Goal: Task Accomplishment & Management: Use online tool/utility

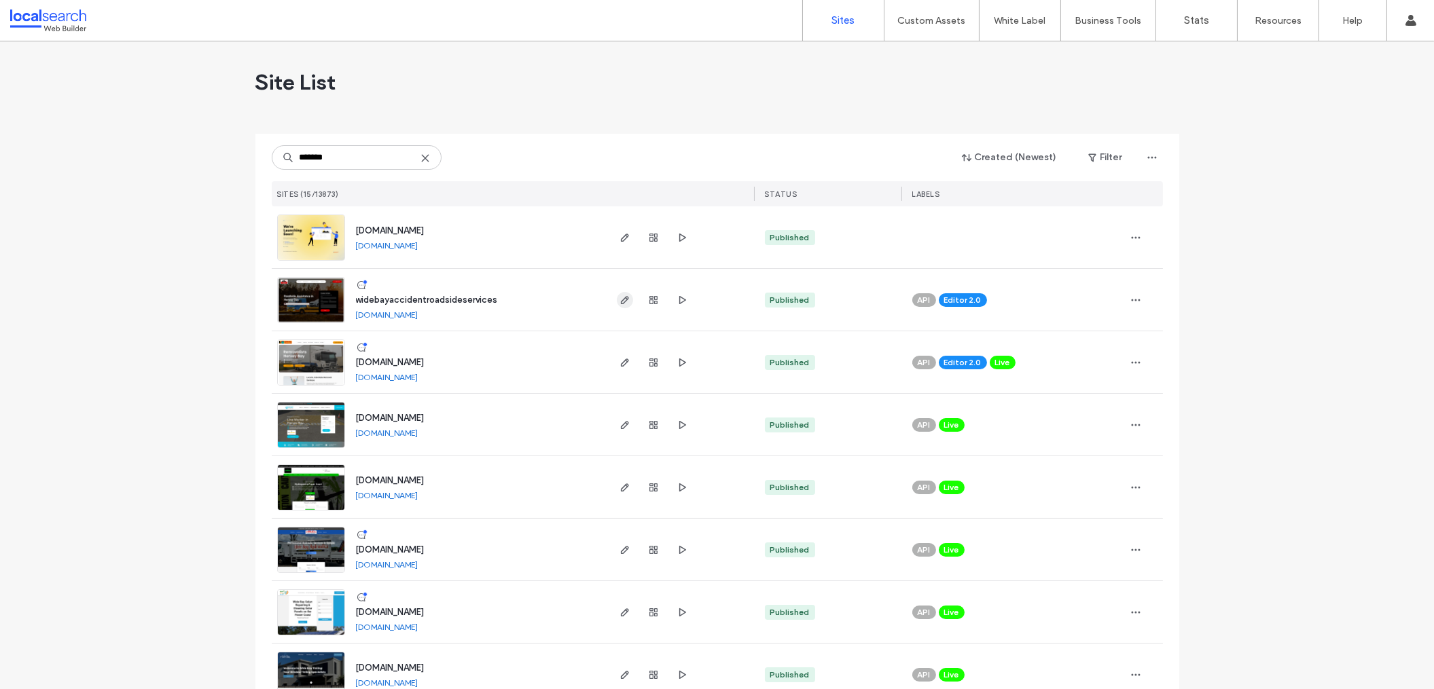
type input "*******"
click at [620, 301] on use "button" at bounding box center [624, 300] width 8 height 8
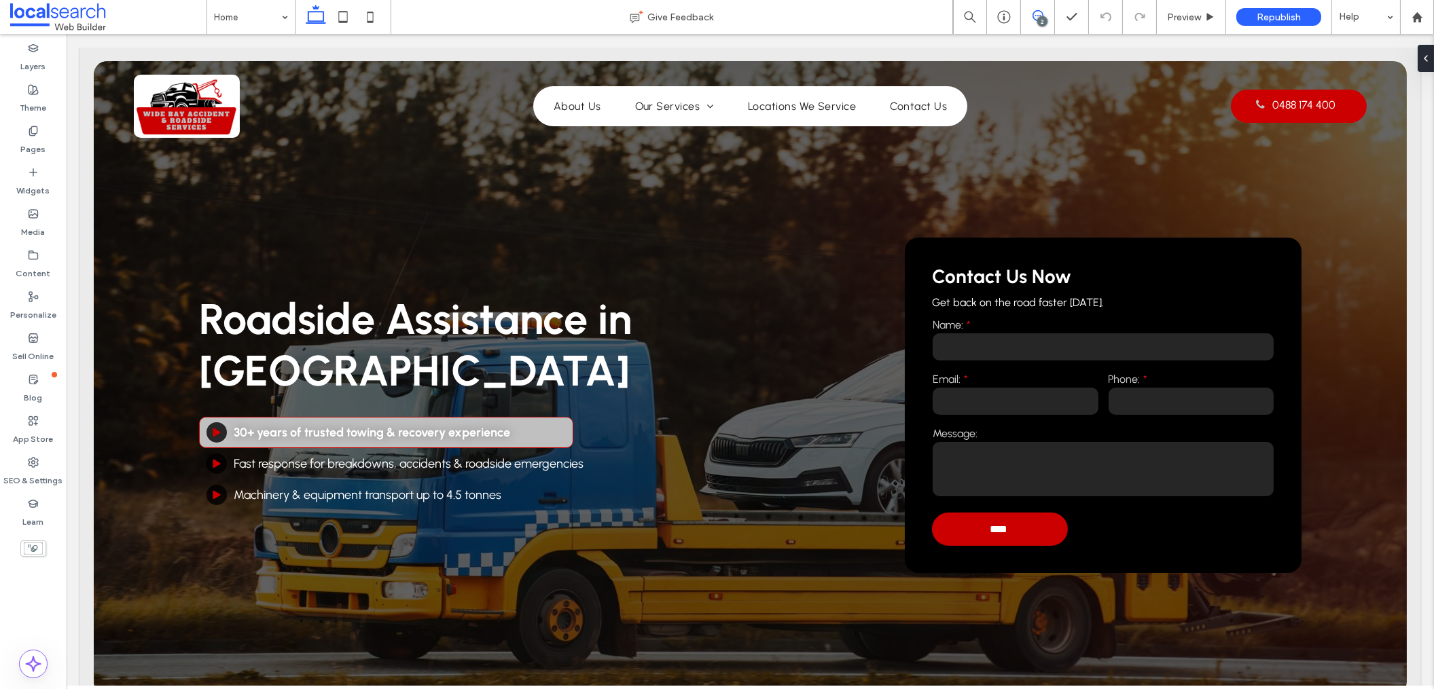
drag, startPoint x: 1022, startPoint y: 18, endPoint x: 1032, endPoint y: 19, distance: 9.6
click at [1023, 18] on span at bounding box center [1037, 15] width 33 height 11
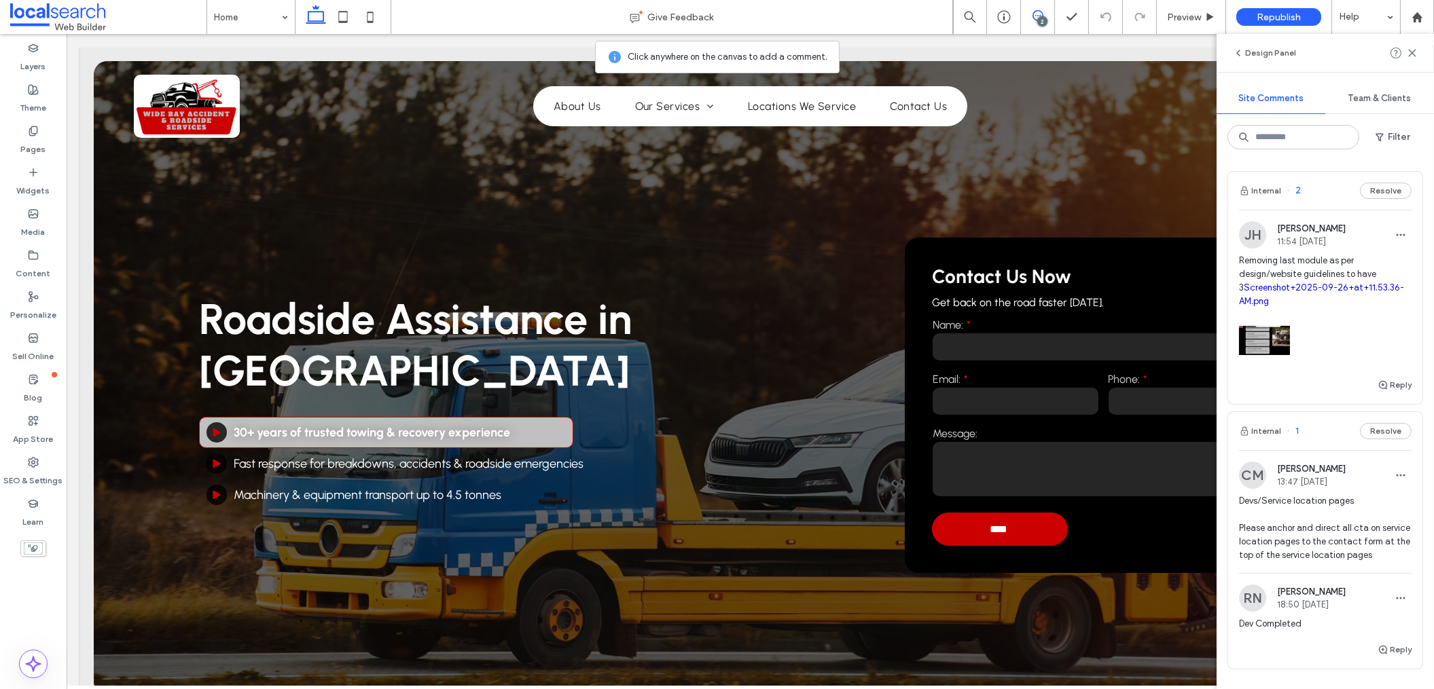
click at [1033, 18] on use at bounding box center [1037, 15] width 11 height 11
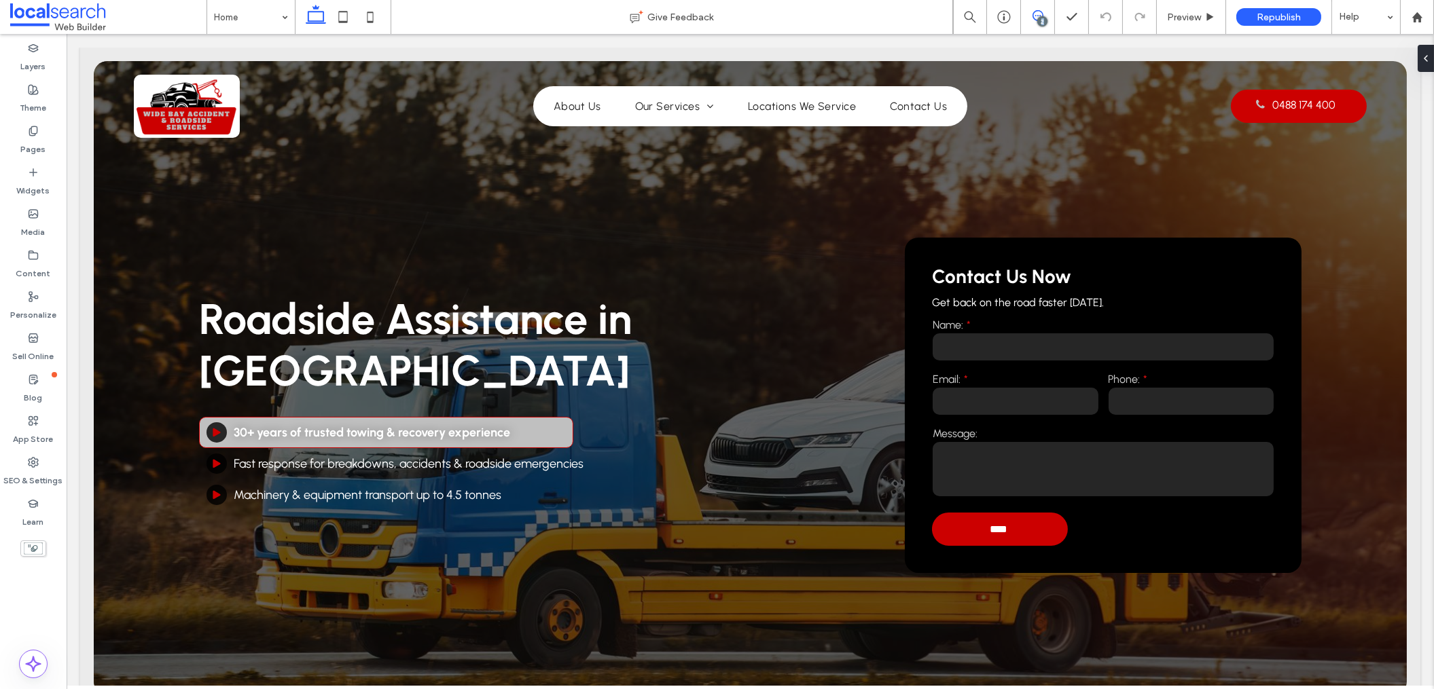
click at [1033, 18] on use at bounding box center [1037, 15] width 11 height 11
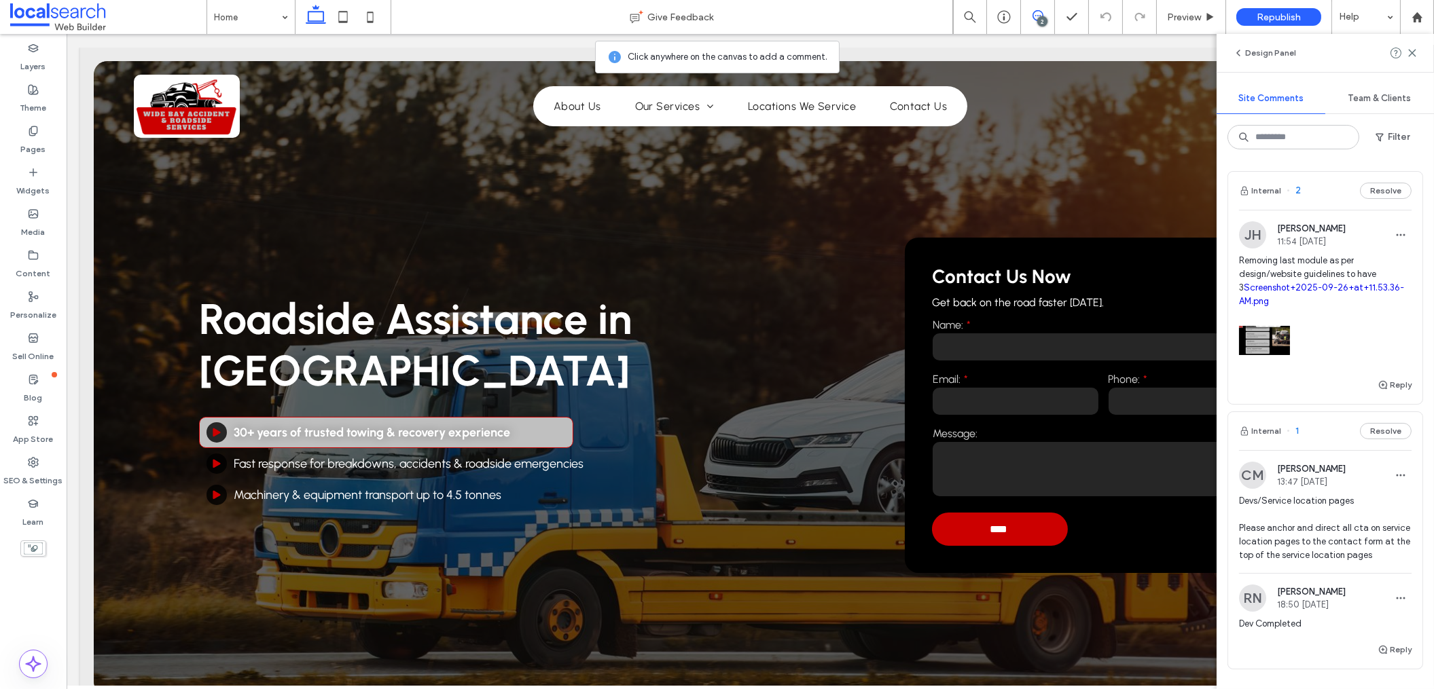
click at [1033, 18] on use at bounding box center [1037, 15] width 11 height 11
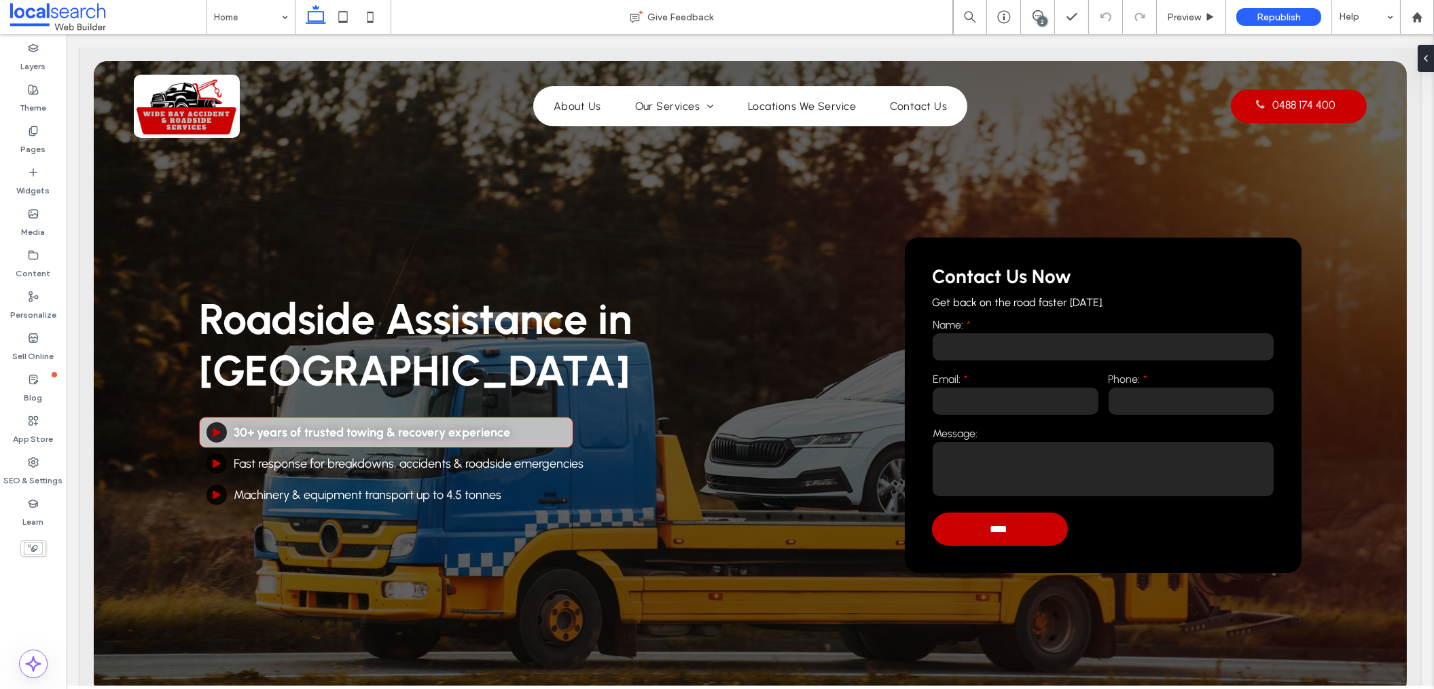
click at [1040, 18] on div "2" at bounding box center [1042, 21] width 10 height 10
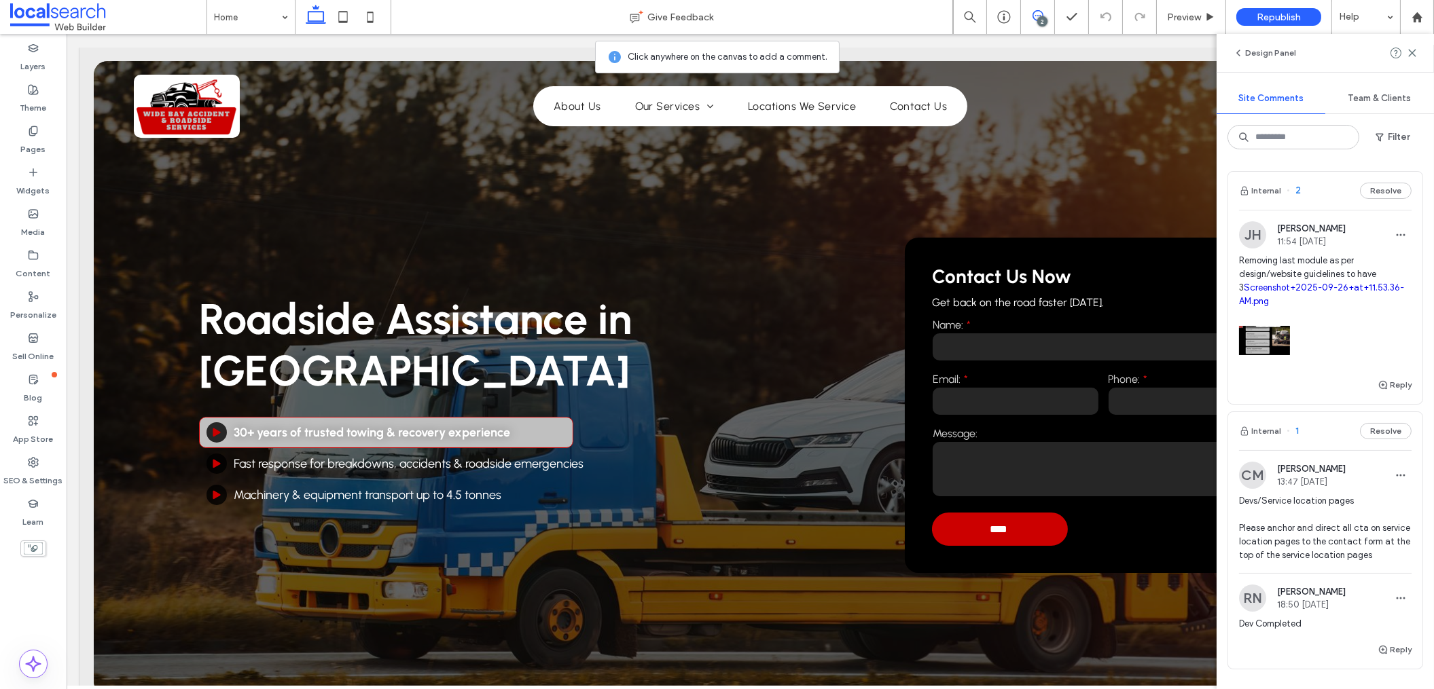
click at [1040, 18] on div "2" at bounding box center [1042, 21] width 10 height 10
